Goal: Task Accomplishment & Management: Complete application form

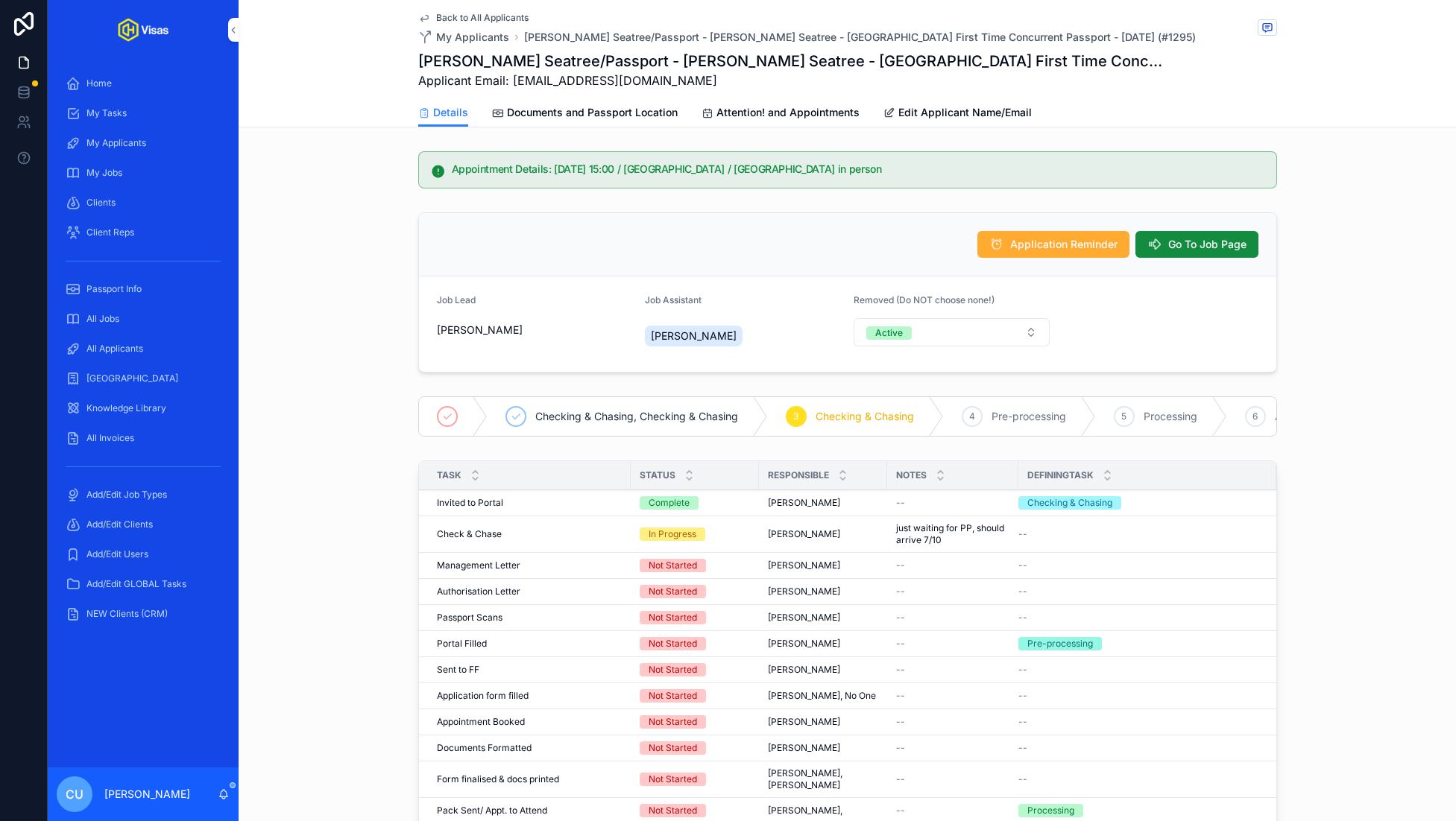
click at [617, 116] on span "Documents and Passport Location" at bounding box center [592, 112] width 171 height 15
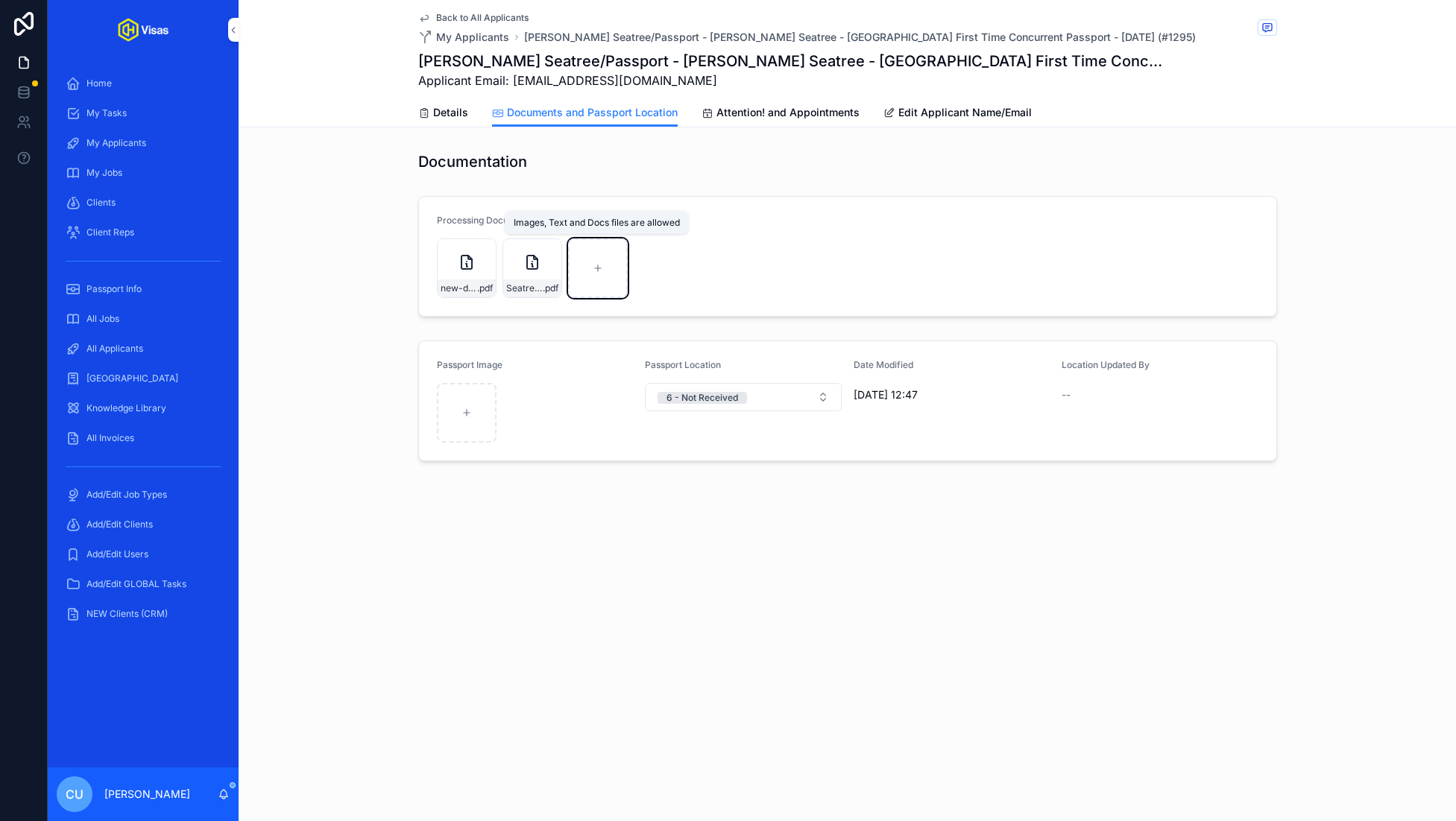
click at [589, 261] on div "scrollable content" at bounding box center [598, 268] width 59 height 59
type input "**********"
click at [451, 117] on span "Details" at bounding box center [450, 112] width 35 height 15
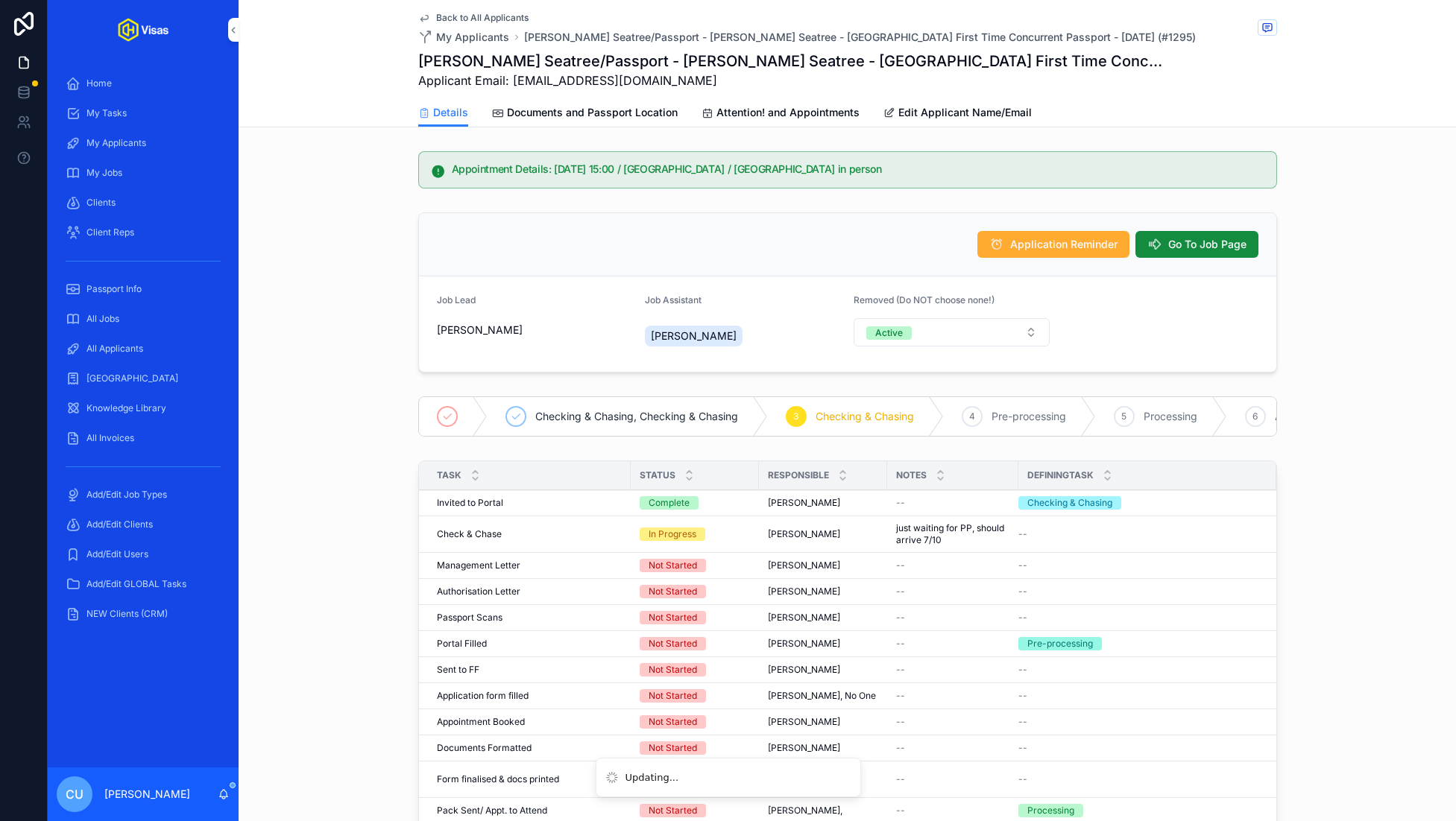
scroll to position [264, 0]
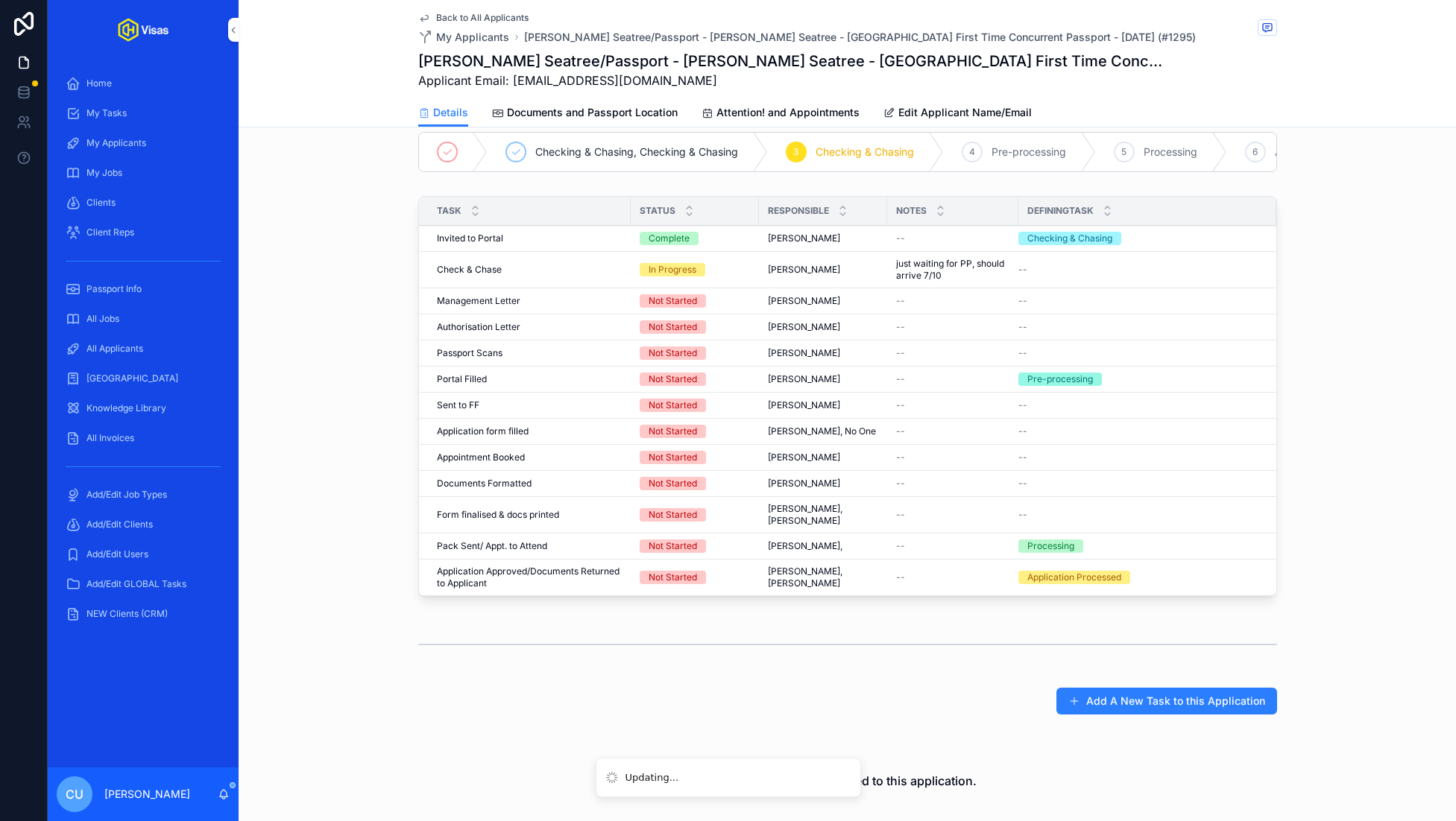
click at [0, 0] on span "Complete all tasks above!" at bounding box center [0, 0] width 0 height 0
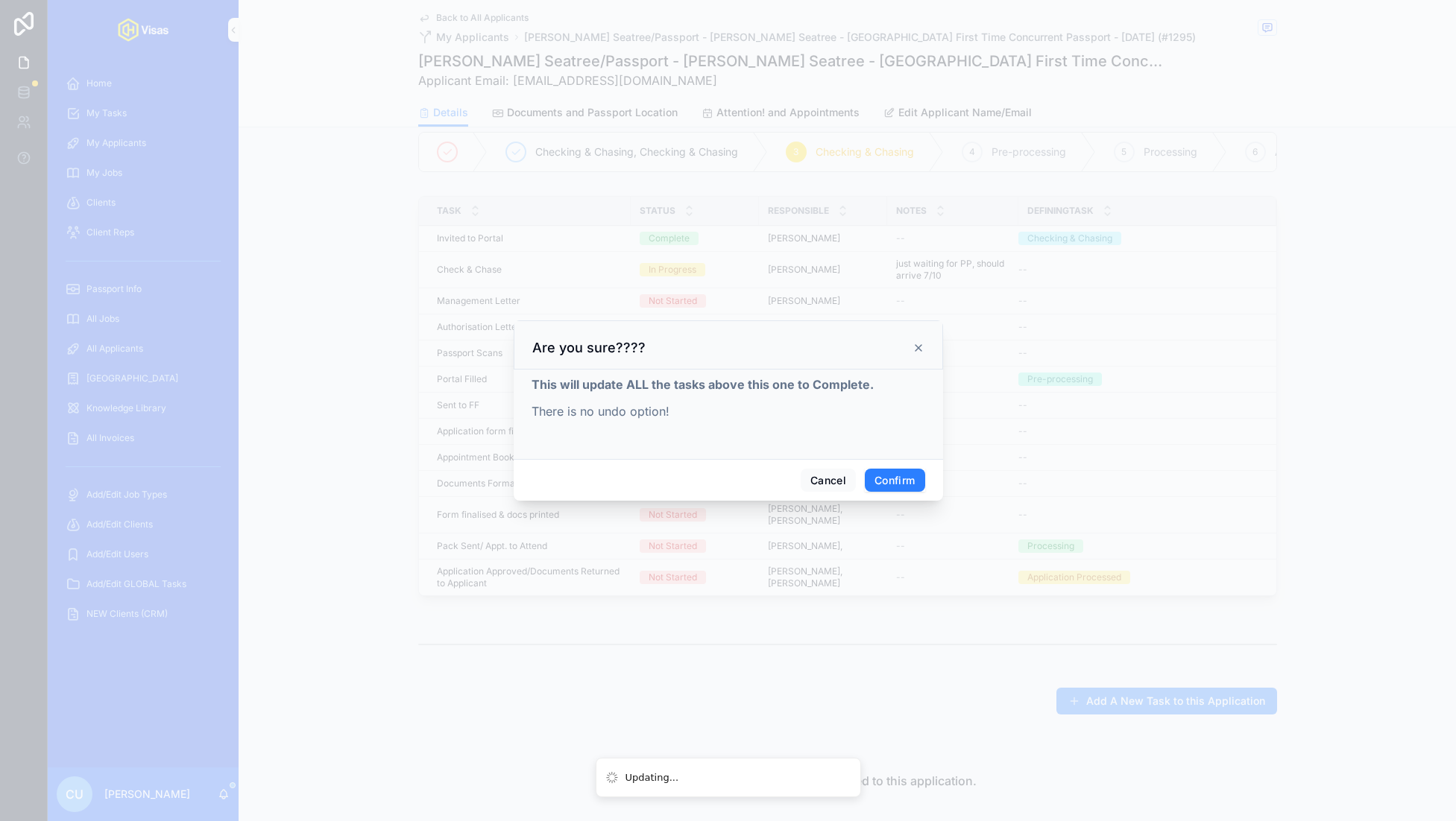
click at [867, 490] on button "Confirm" at bounding box center [894, 481] width 59 height 24
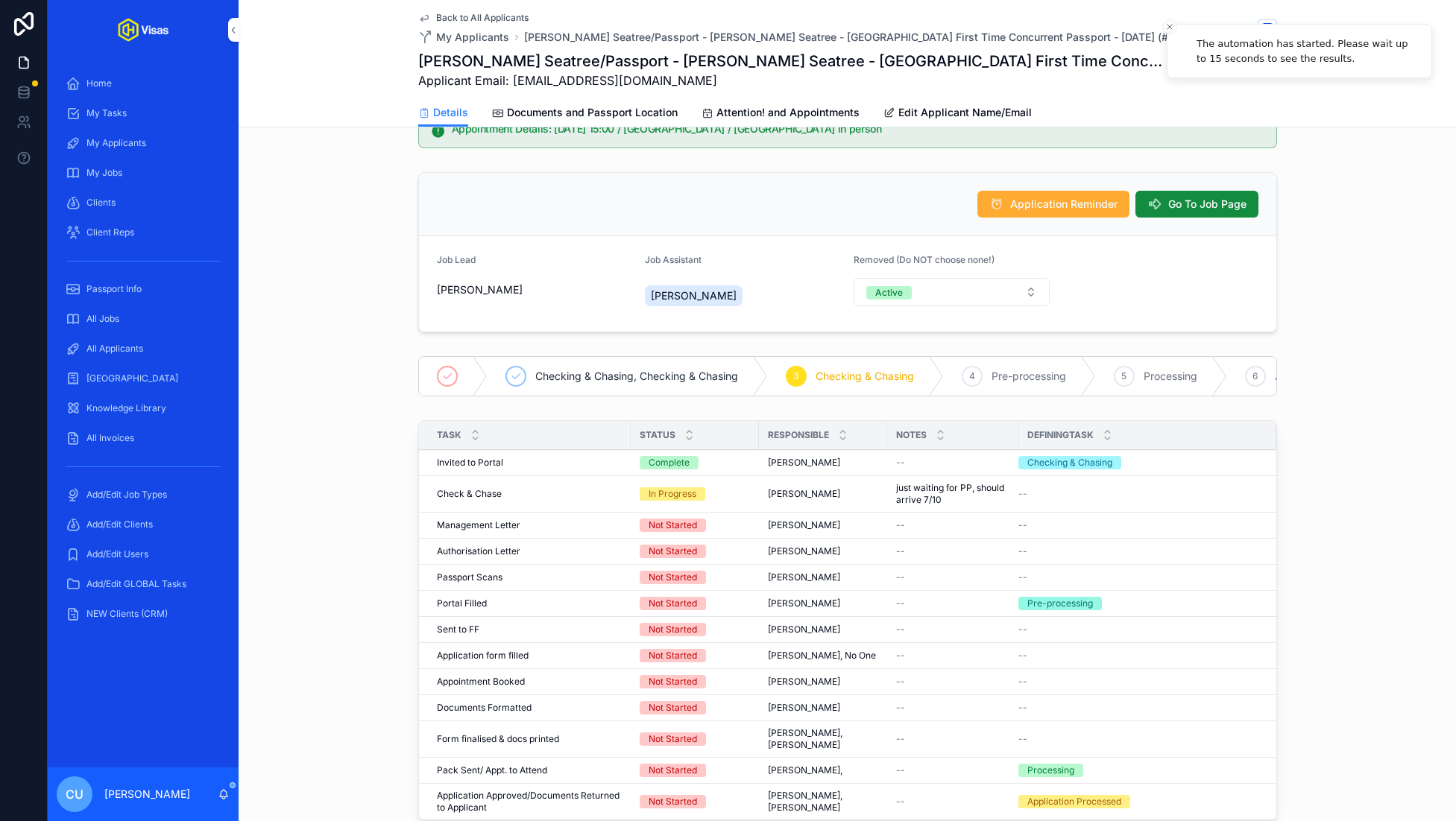
scroll to position [0, 0]
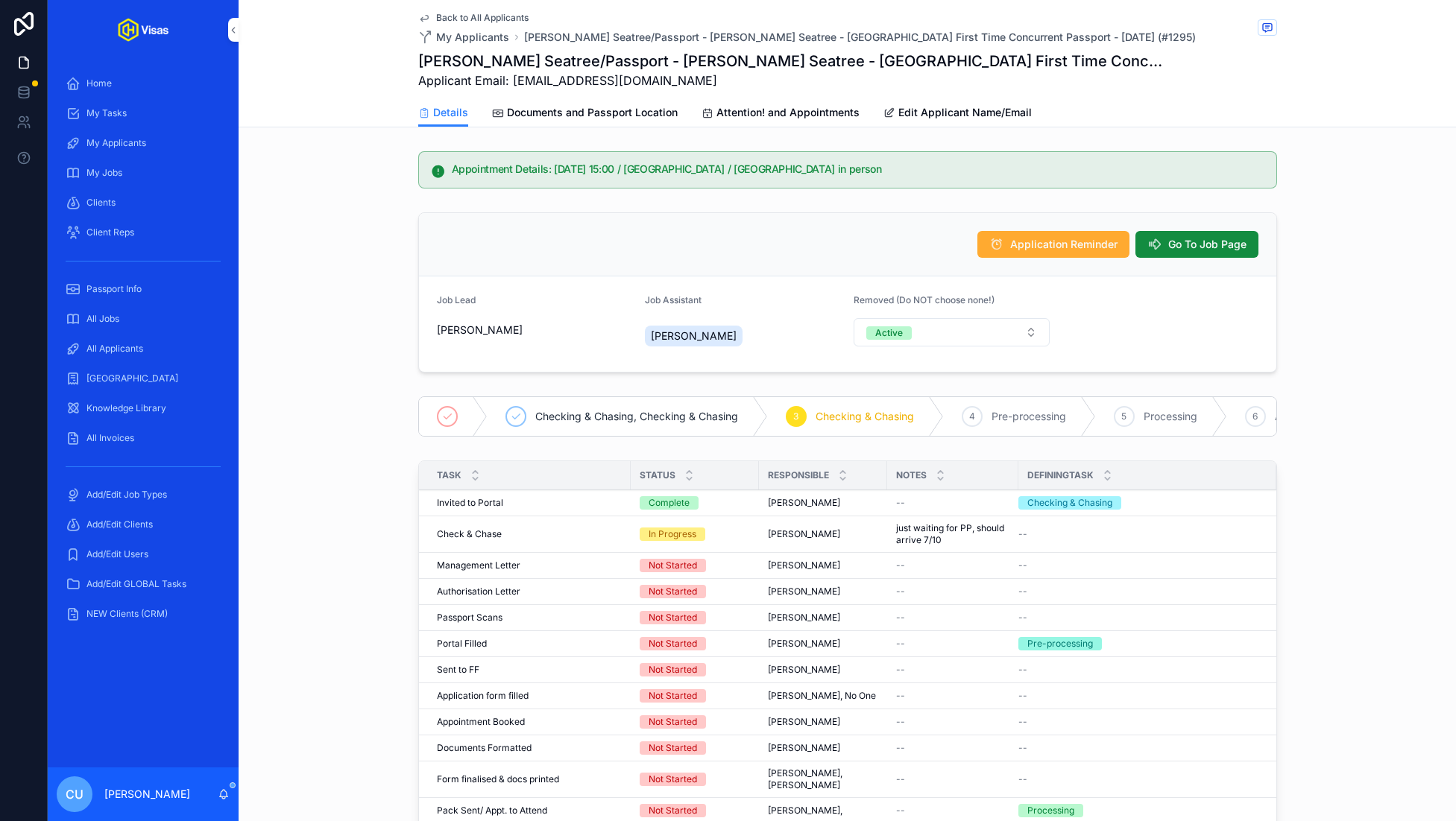
click at [1197, 246] on span "Go To Job Page" at bounding box center [1207, 244] width 78 height 15
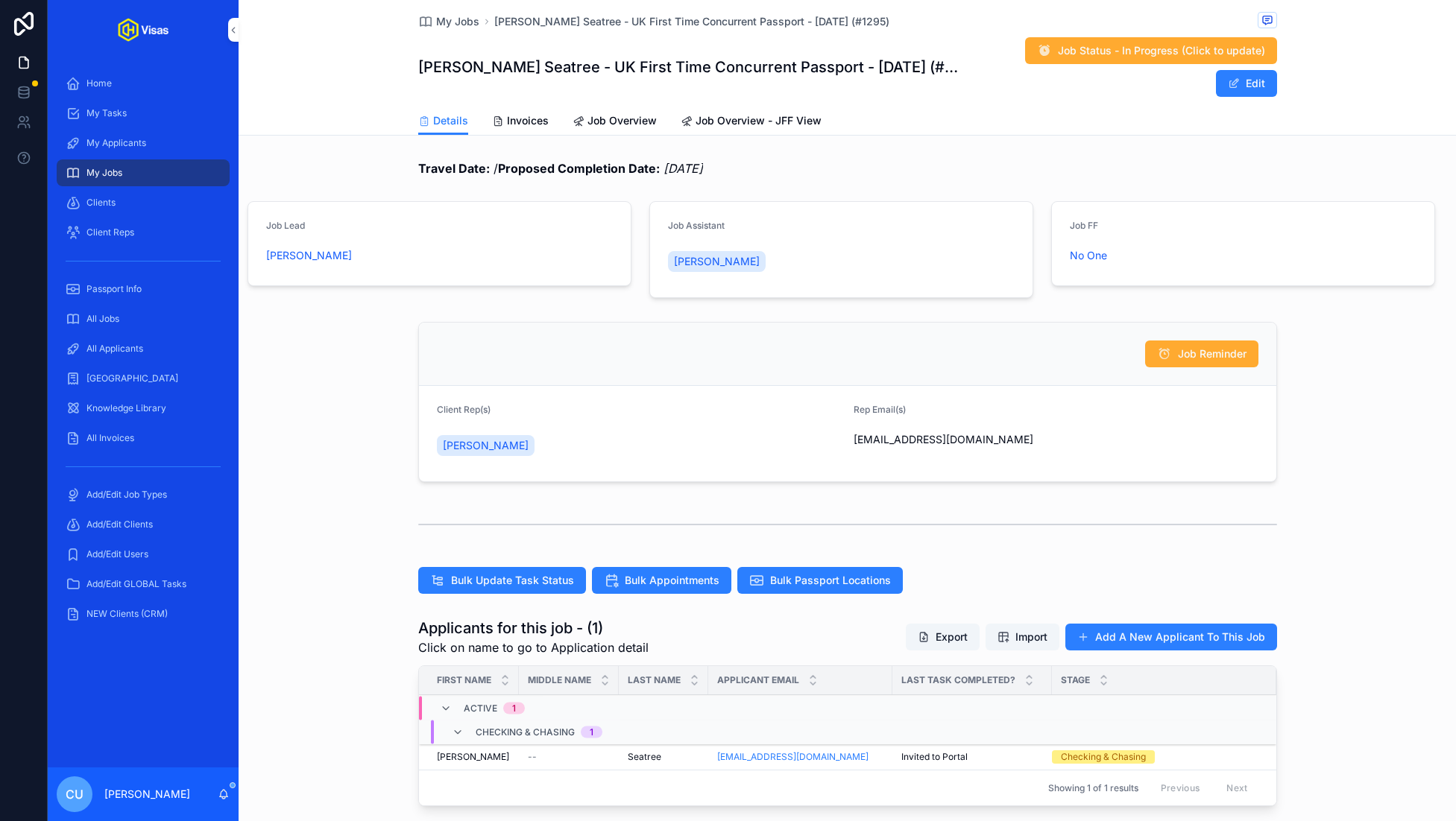
click at [1257, 70] on button "Edit" at bounding box center [1247, 84] width 61 height 27
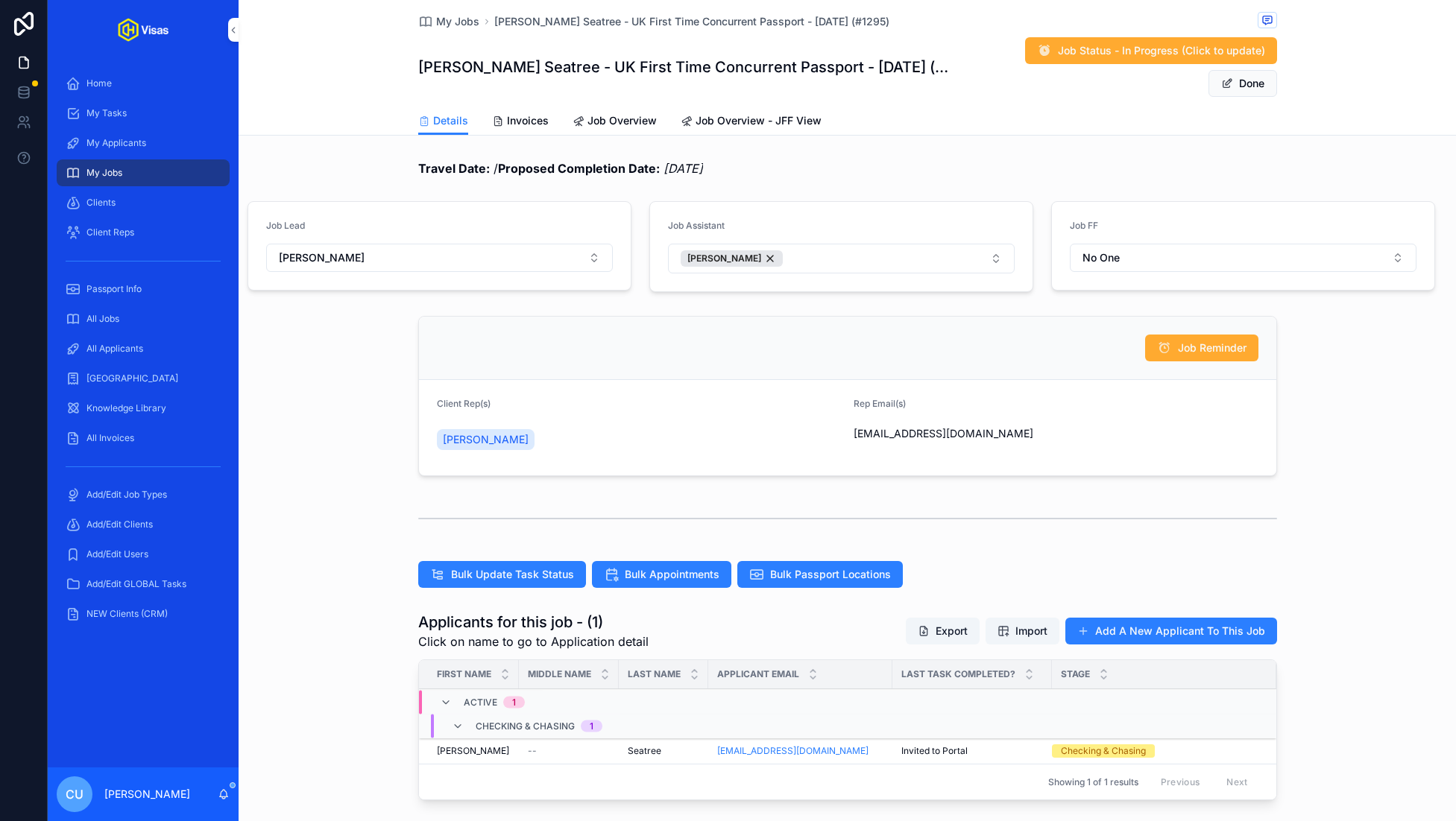
click at [391, 248] on form "Job Lead [PERSON_NAME]" at bounding box center [439, 246] width 382 height 88
click at [403, 242] on form "Job Lead [PERSON_NAME]" at bounding box center [439, 246] width 382 height 88
click at [460, 243] on button "[PERSON_NAME]" at bounding box center [439, 258] width 347 height 29
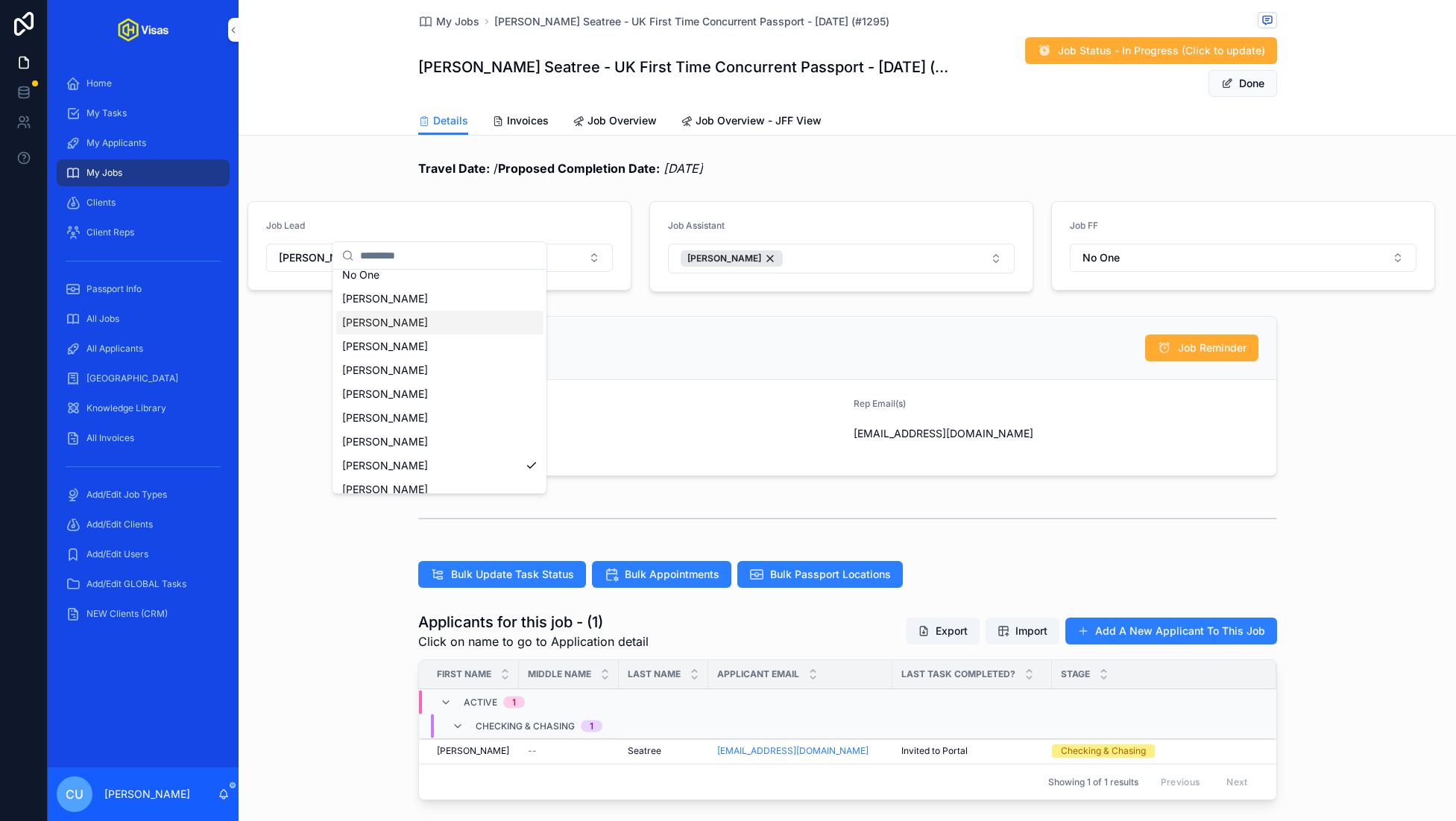
scroll to position [116, 0]
click at [417, 459] on span "[PERSON_NAME]" at bounding box center [385, 455] width 85 height 15
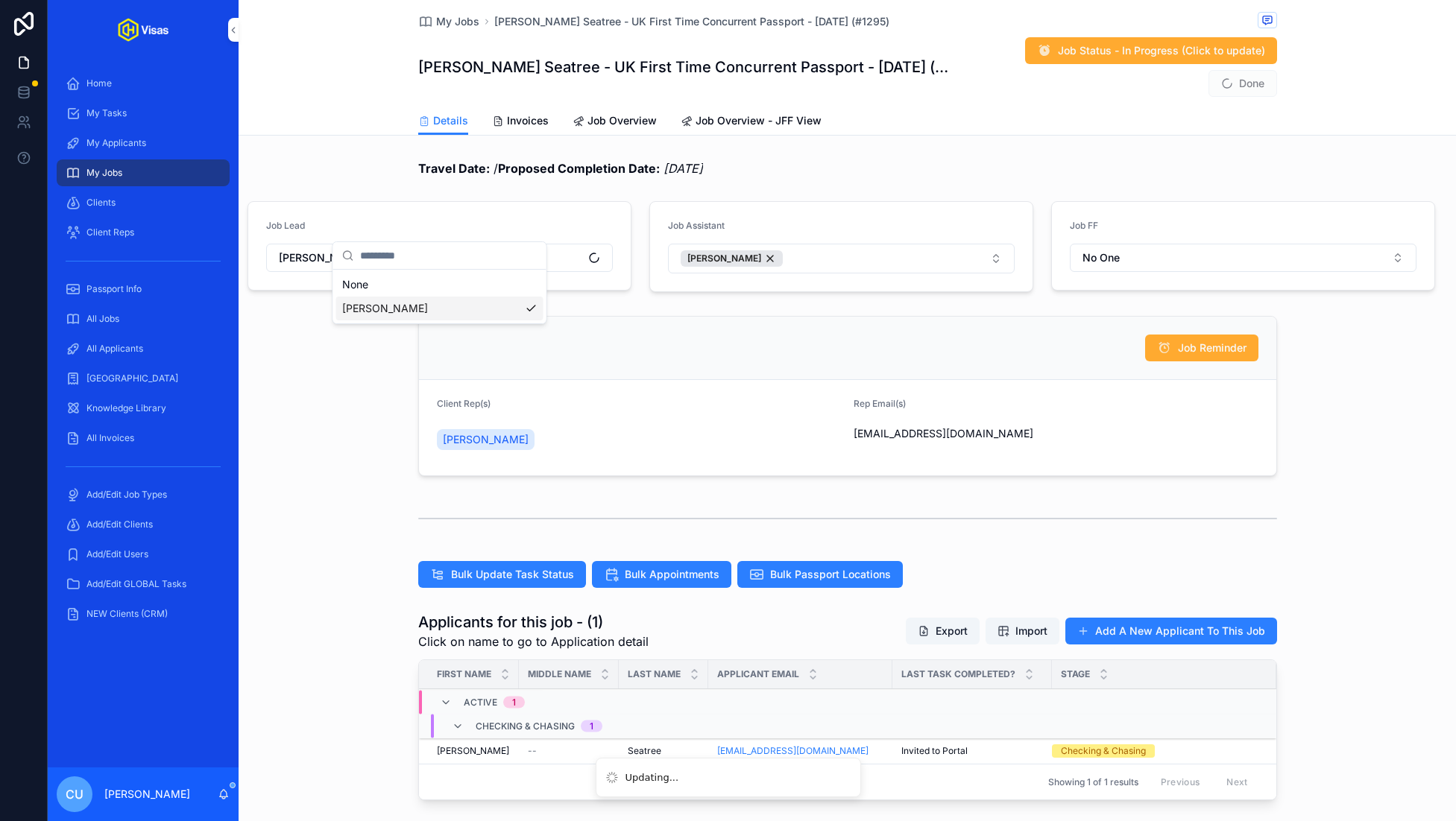
scroll to position [0, 0]
click at [873, 243] on button "[PERSON_NAME]" at bounding box center [841, 258] width 347 height 30
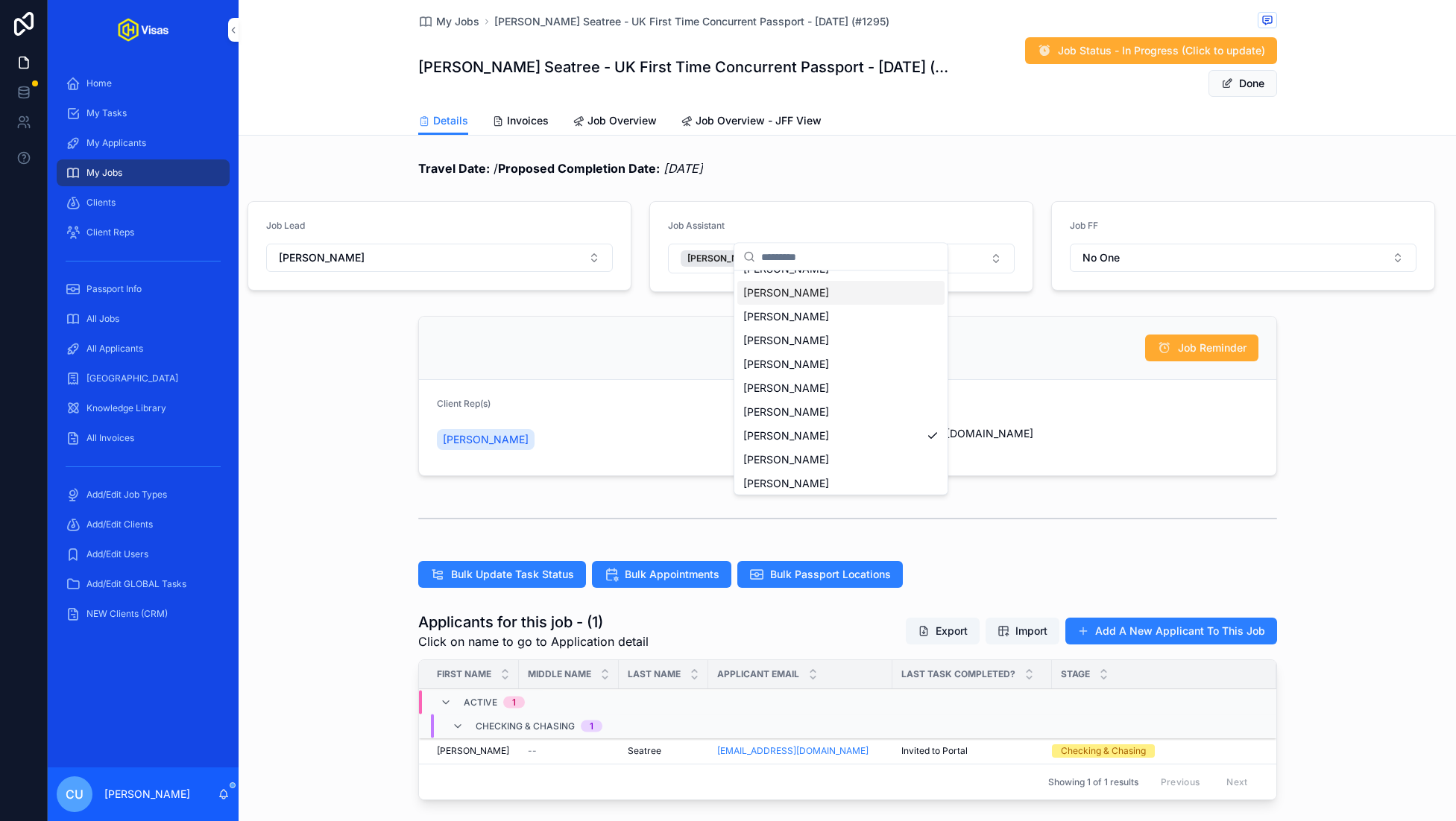
scroll to position [116, 0]
click at [802, 403] on span "[PERSON_NAME]" at bounding box center [786, 408] width 85 height 15
click at [857, 251] on div "[PERSON_NAME]" at bounding box center [839, 259] width 102 height 16
click at [804, 449] on span "[PERSON_NAME]" at bounding box center [786, 455] width 85 height 15
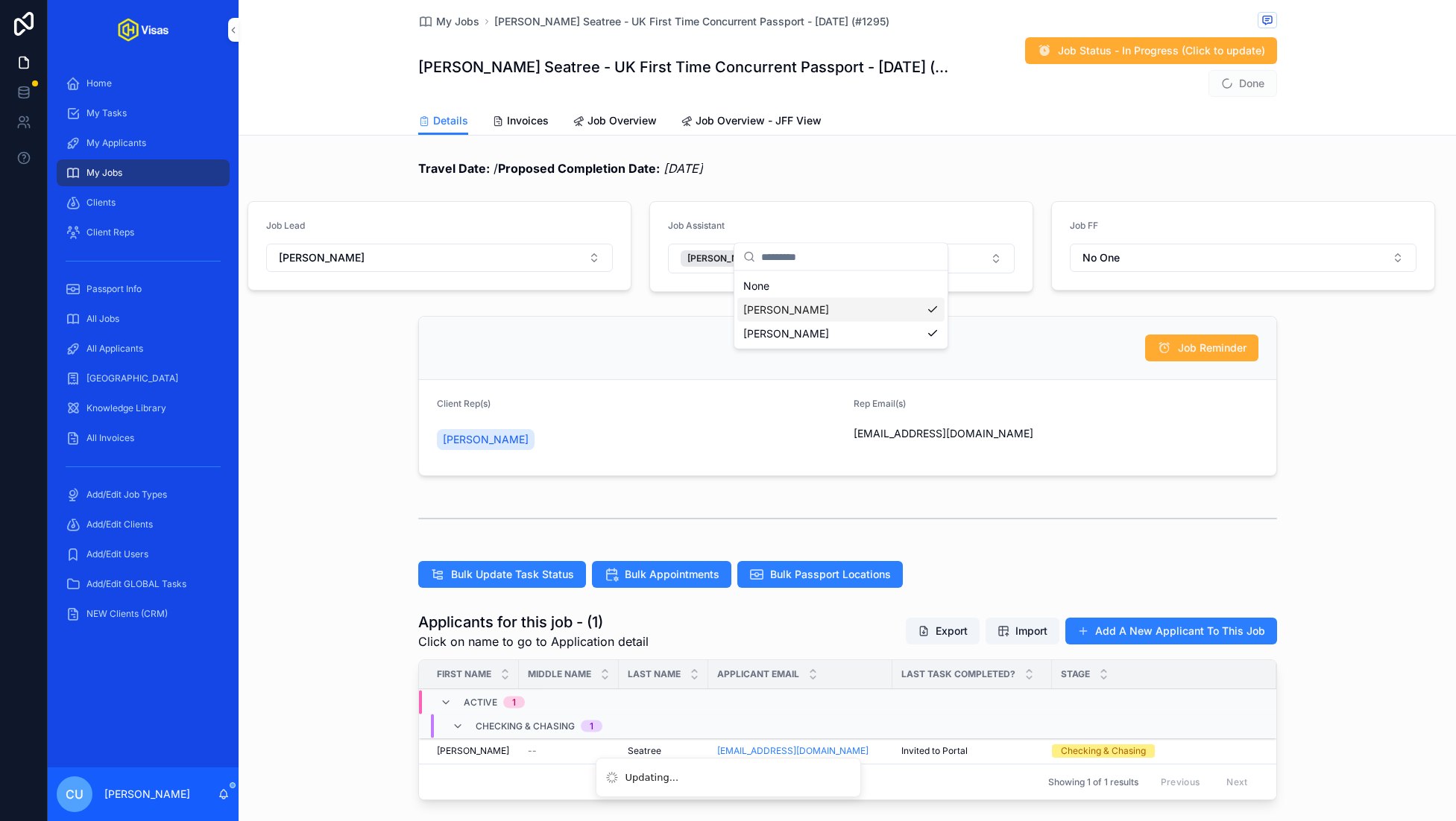
scroll to position [0, 0]
click at [1072, 334] on div "Job Reminder" at bounding box center [848, 348] width 821 height 27
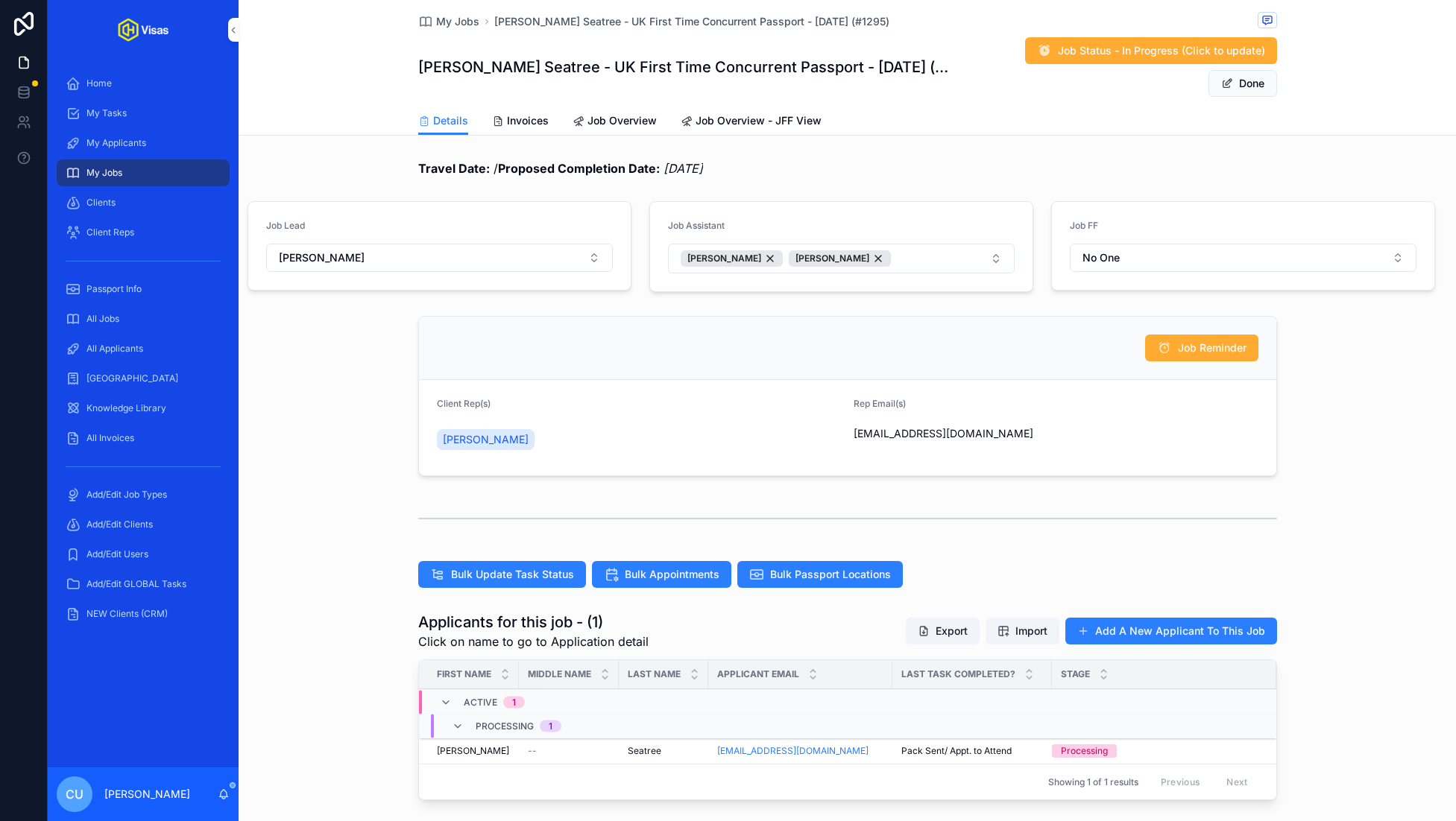
click at [1247, 70] on button "Done" at bounding box center [1242, 84] width 68 height 27
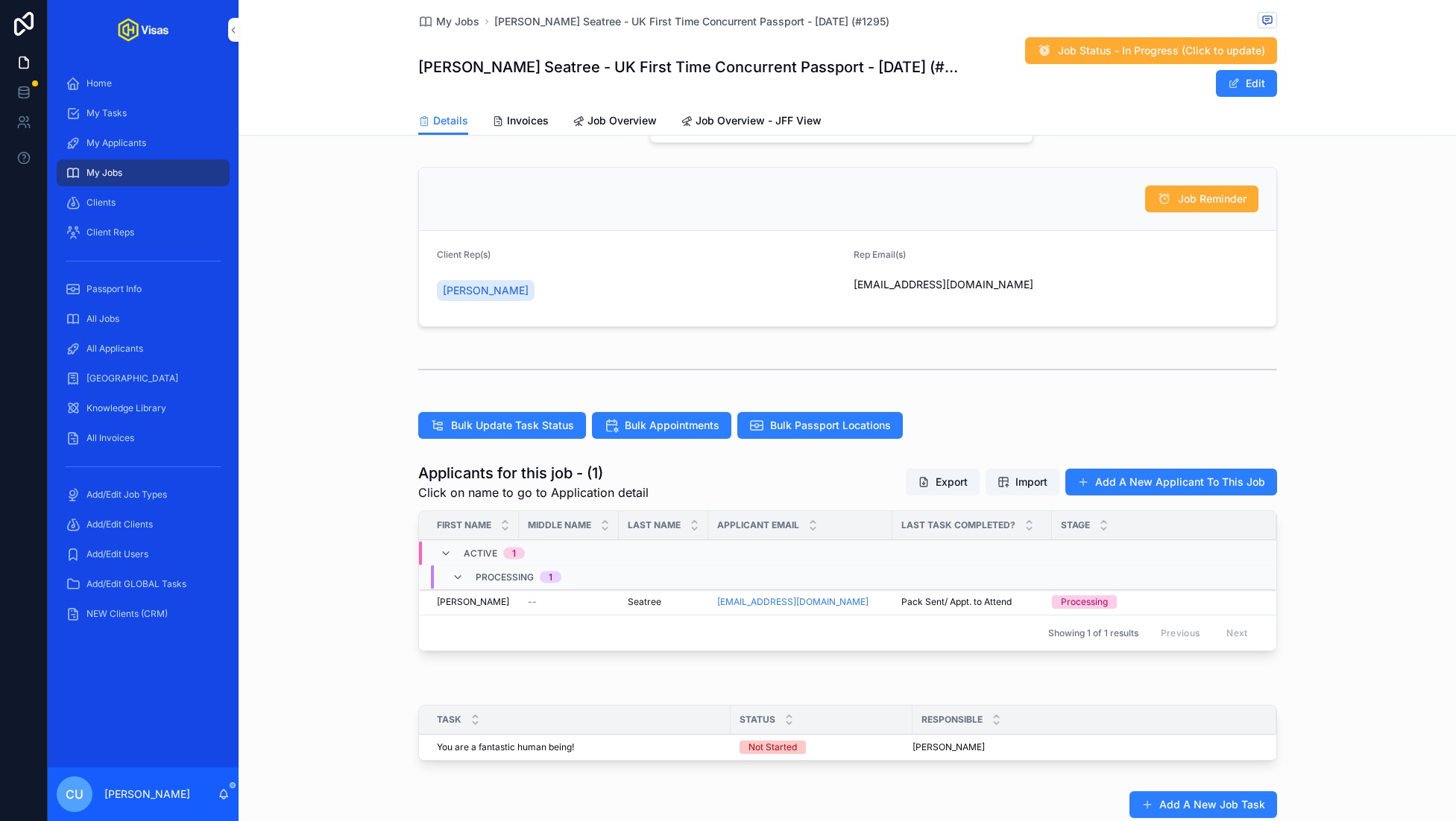
scroll to position [166, 0]
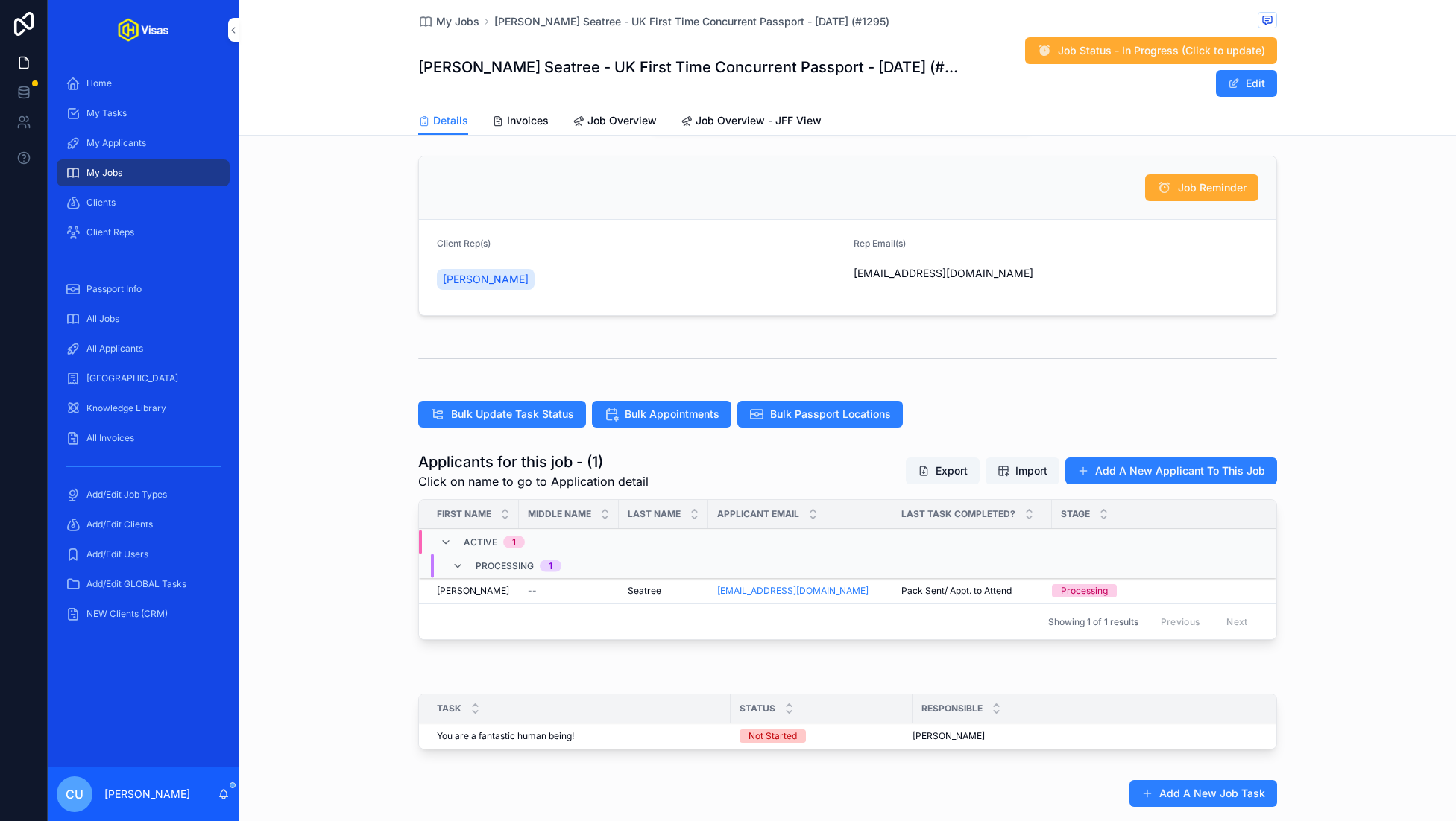
click at [395, 617] on div "Travel Date: / Proposed Completion Date: [DATE] Job Lead [PERSON_NAME] Job Assi…" at bounding box center [847, 462] width 1217 height 949
click at [574, 585] on div "--" at bounding box center [568, 590] width 82 height 12
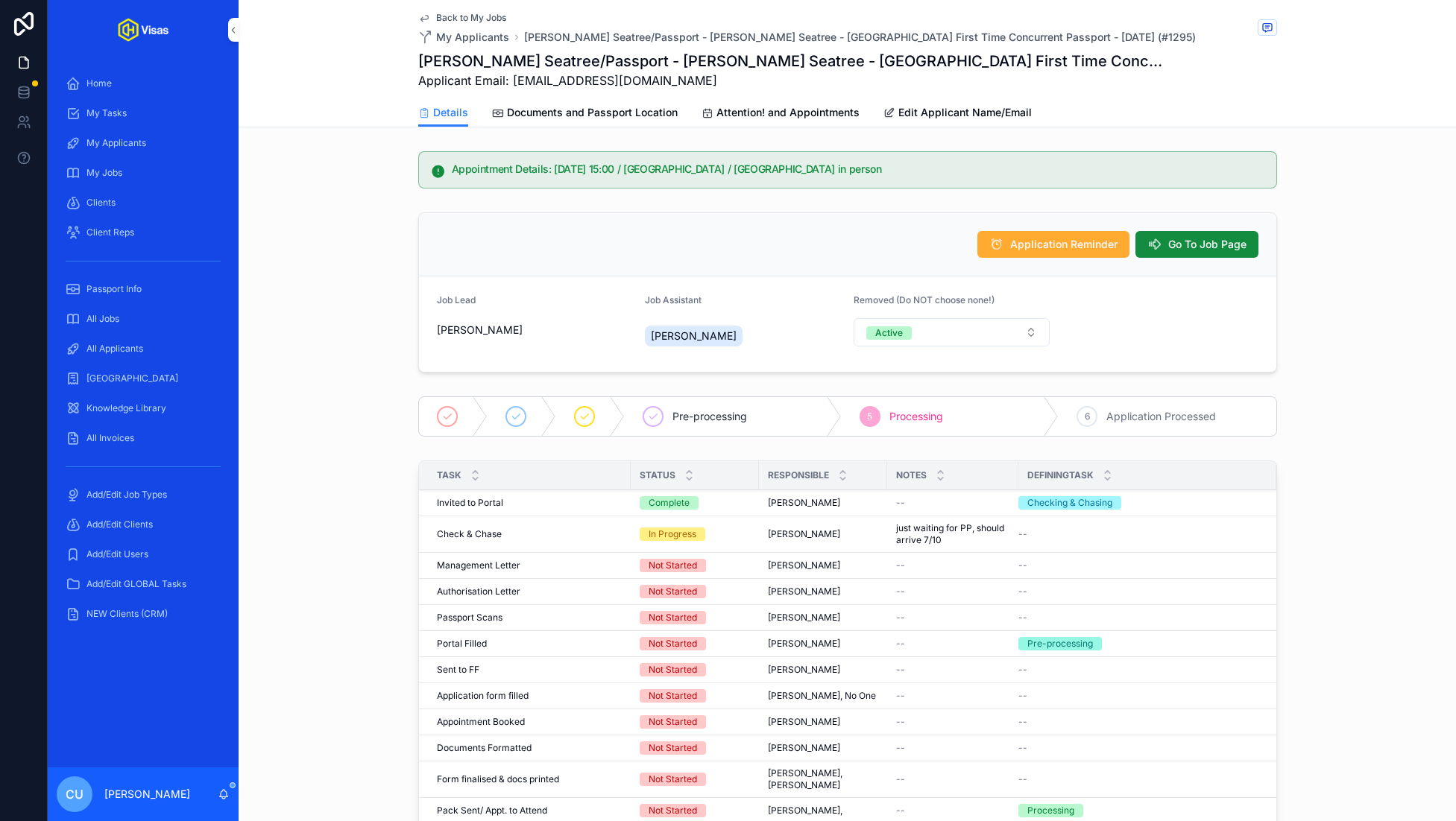
click at [574, 552] on td "Management Letter Management Letter" at bounding box center [525, 565] width 212 height 26
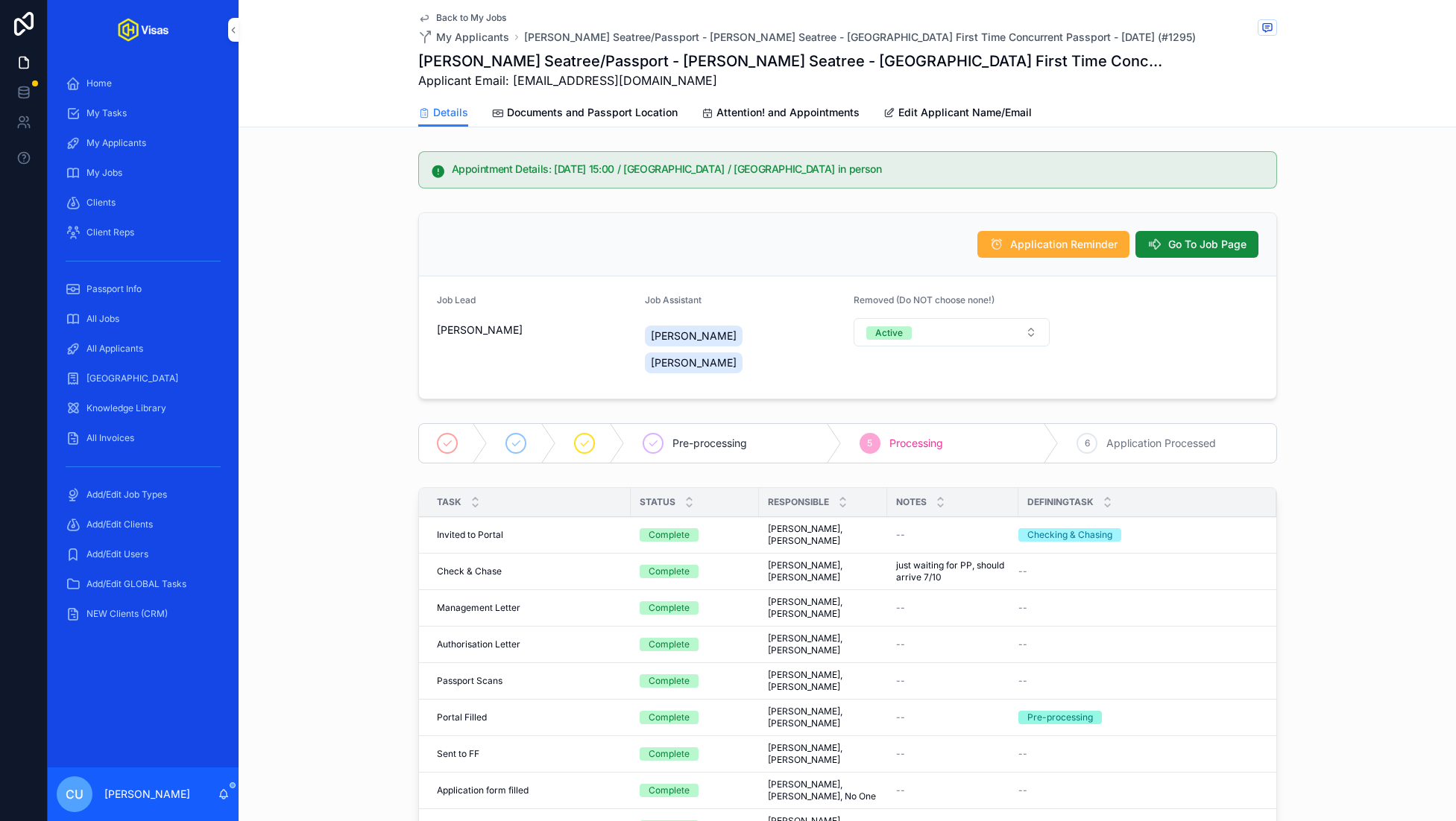
click at [634, 116] on span "Documents and Passport Location" at bounding box center [592, 112] width 171 height 15
